Goal: Find contact information: Find contact information

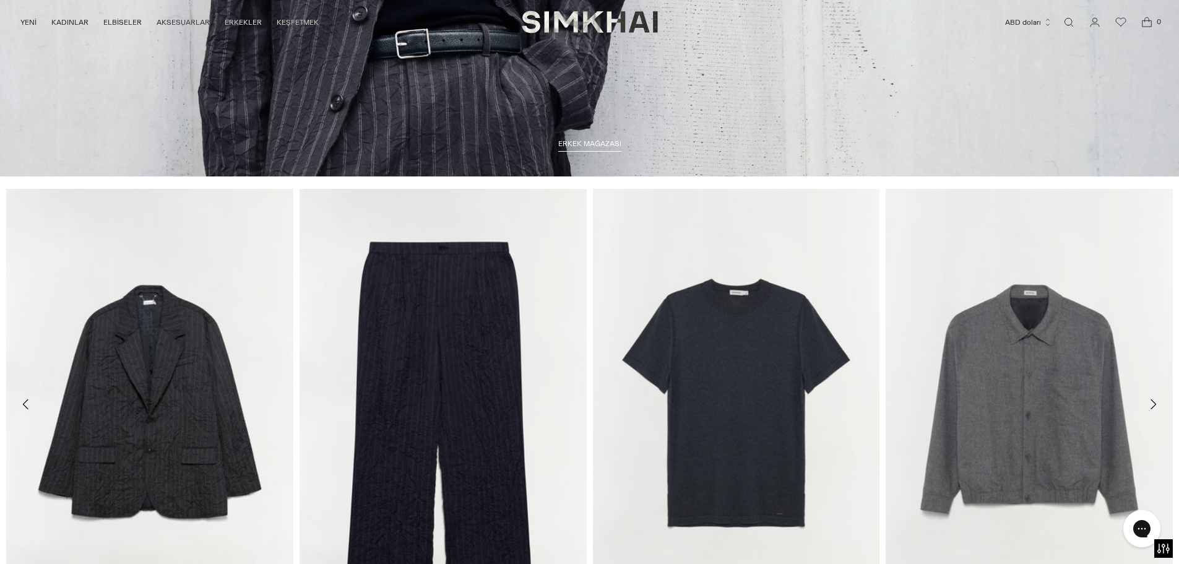
scroll to position [4100, 0]
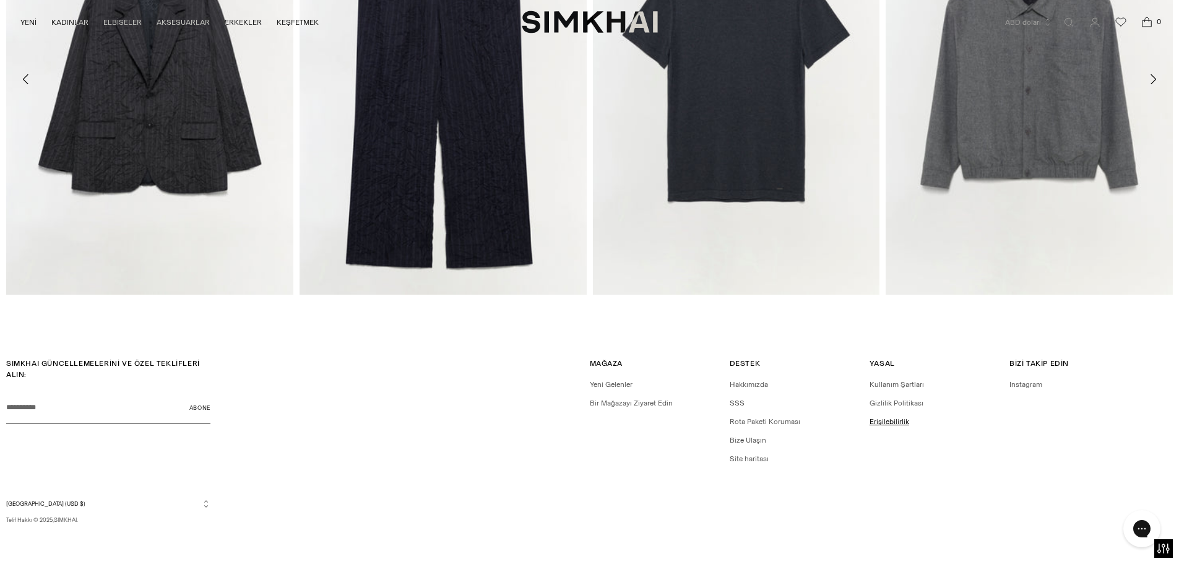
click at [892, 421] on font "Erişilebilirlik" at bounding box center [890, 421] width 40 height 9
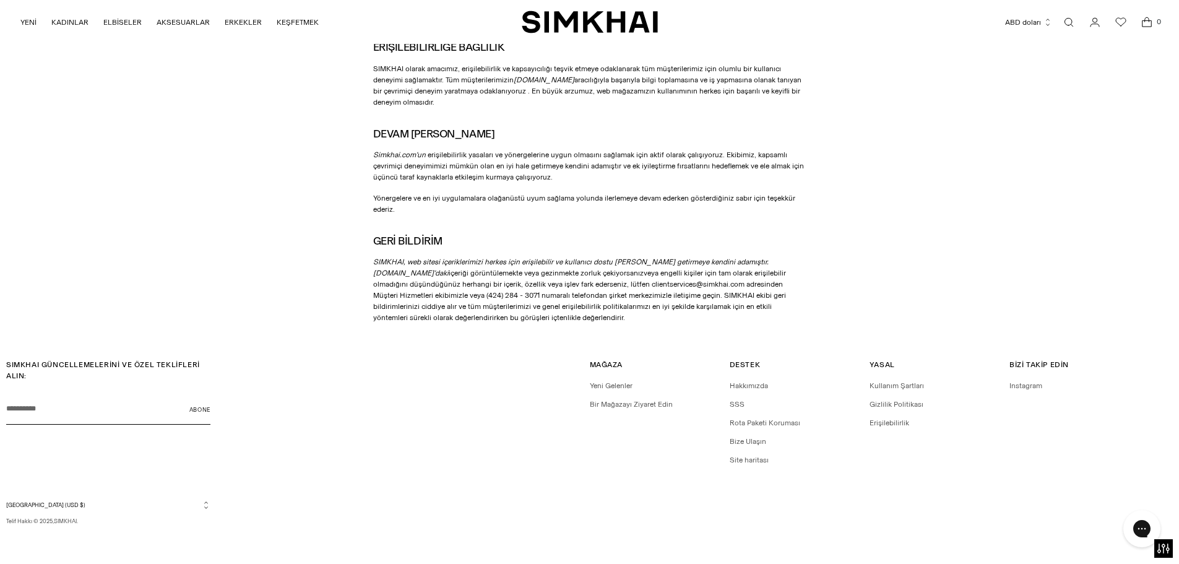
scroll to position [85, 0]
click at [748, 439] on font "Bize Ulaşın" at bounding box center [748, 440] width 37 height 9
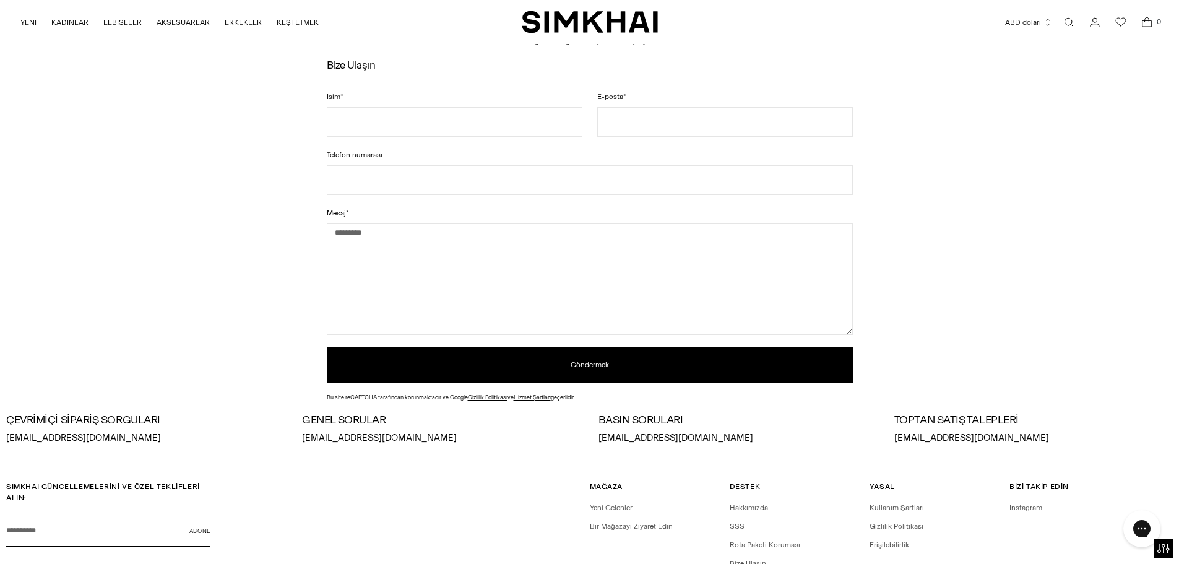
scroll to position [186, 0]
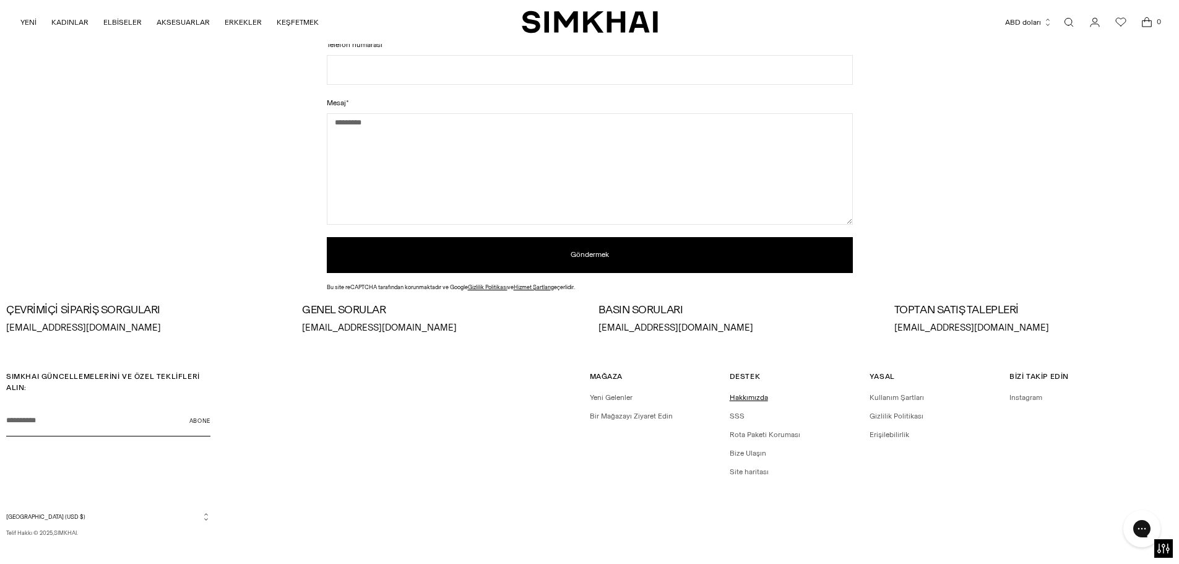
click at [754, 399] on font "Hakkımızda" at bounding box center [749, 397] width 38 height 9
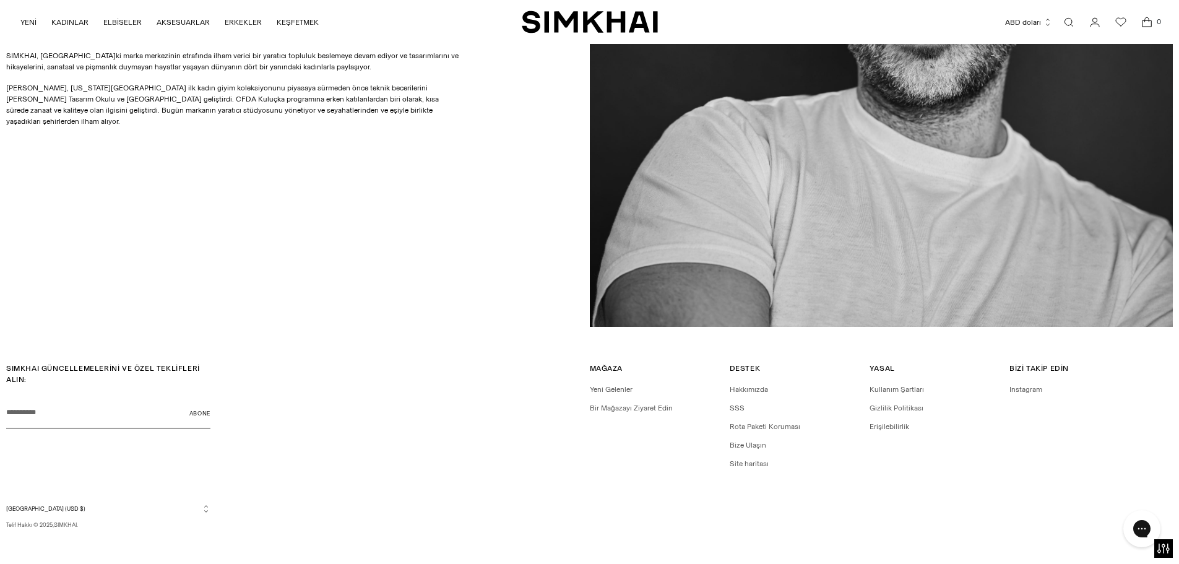
scroll to position [1004, 0]
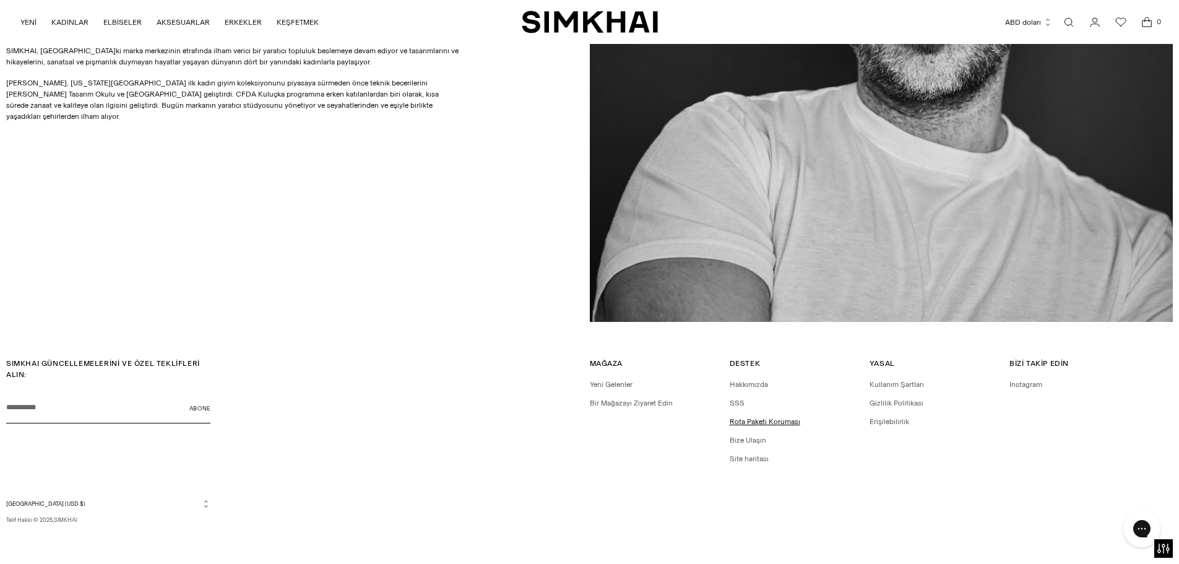
click at [760, 420] on font "Rota Paketi Koruması" at bounding box center [765, 421] width 71 height 9
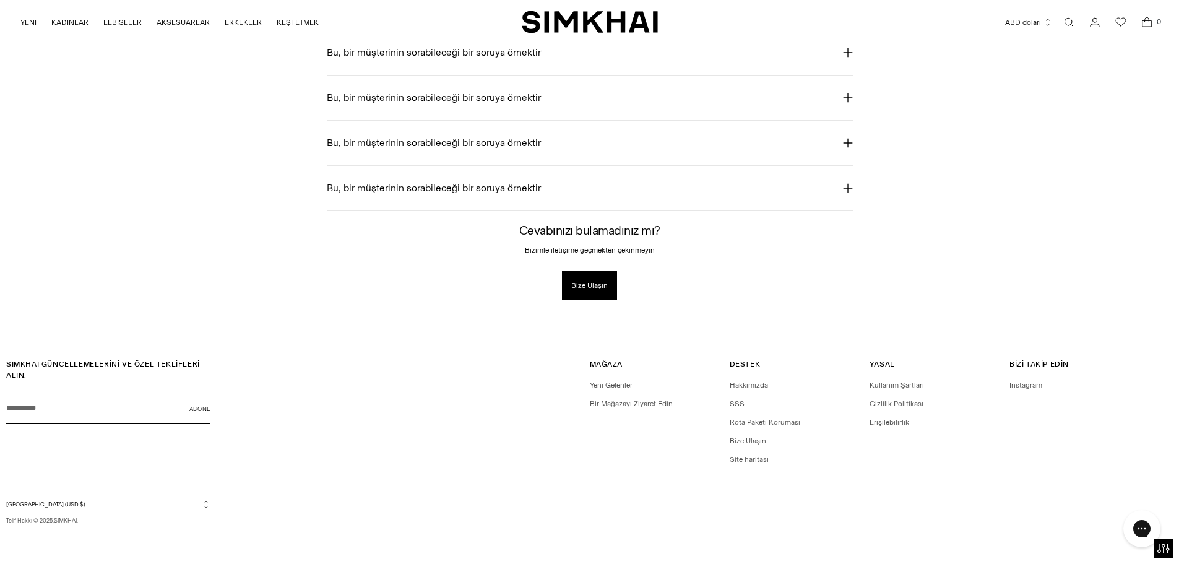
scroll to position [623, 0]
click at [636, 404] on font "Bir Mağazayı Ziyaret Edin" at bounding box center [631, 403] width 83 height 9
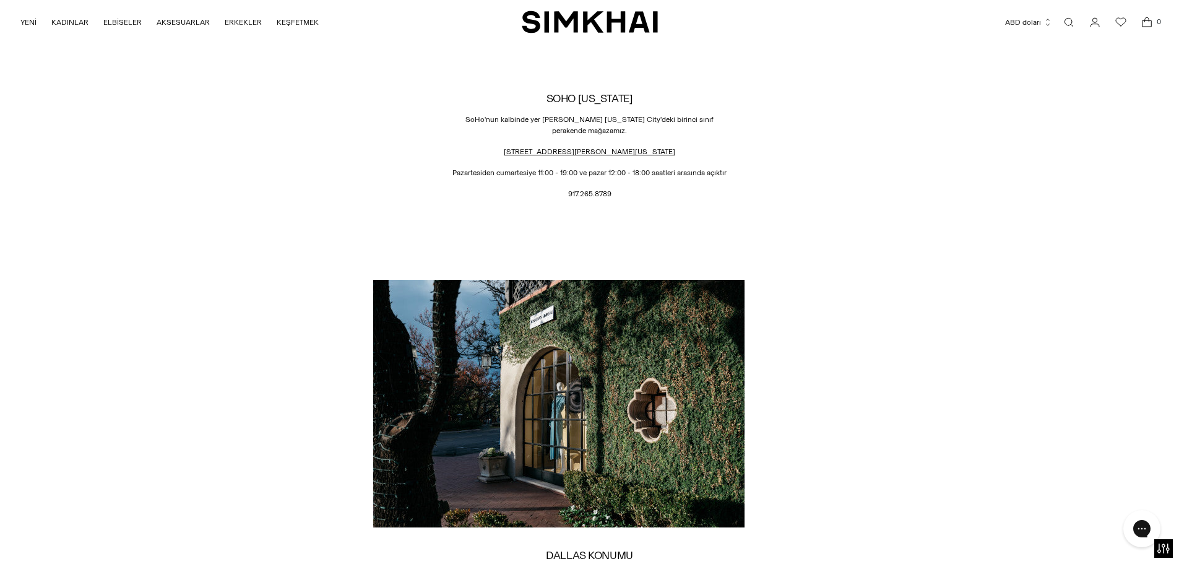
scroll to position [1176, 0]
drag, startPoint x: 567, startPoint y: 193, endPoint x: 626, endPoint y: 196, distance: 58.9
click at [626, 196] on p "917.265.8789" at bounding box center [589, 194] width 433 height 11
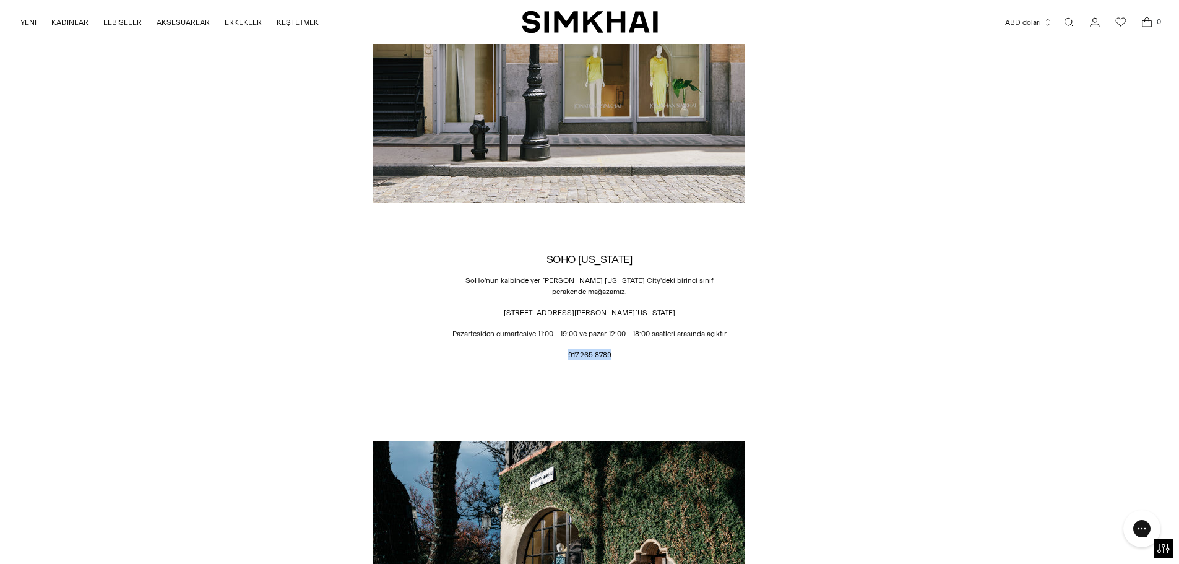
scroll to position [990, 0]
